Goal: Find specific page/section: Find specific page/section

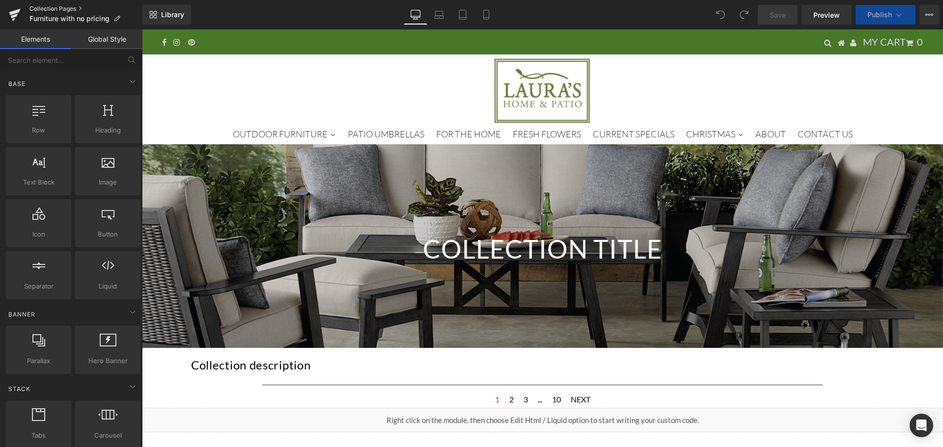
click at [43, 7] on link "Collection Pages" at bounding box center [85, 9] width 113 height 8
click at [40, 8] on link "Collection Pages" at bounding box center [85, 9] width 113 height 8
